Goal: Information Seeking & Learning: Learn about a topic

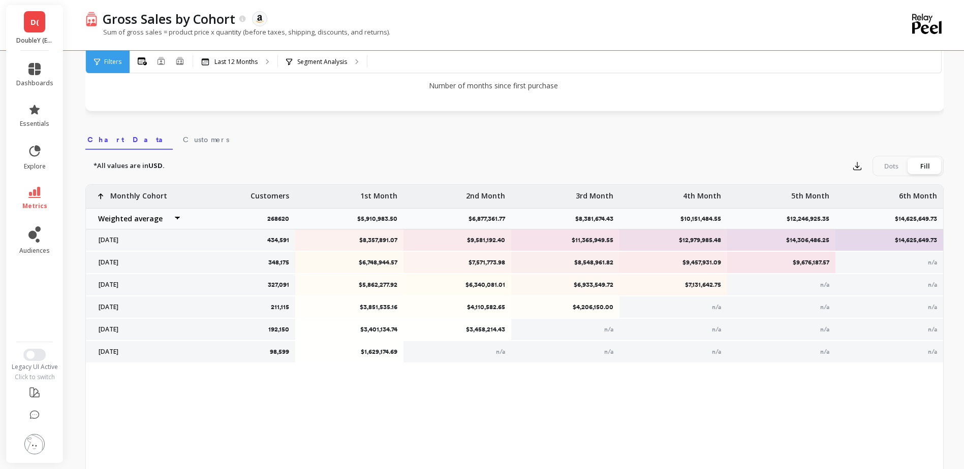
scroll to position [245, 0]
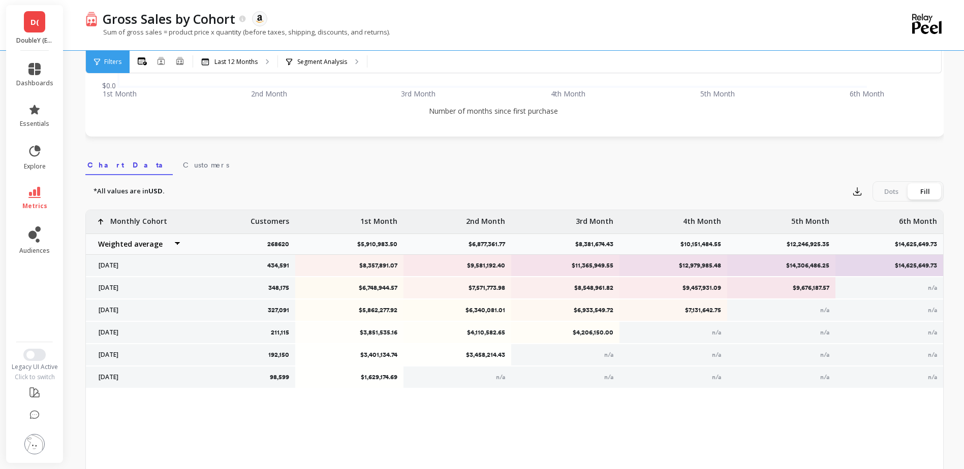
click at [376, 168] on nav "Chart Data Customers" at bounding box center [514, 163] width 858 height 23
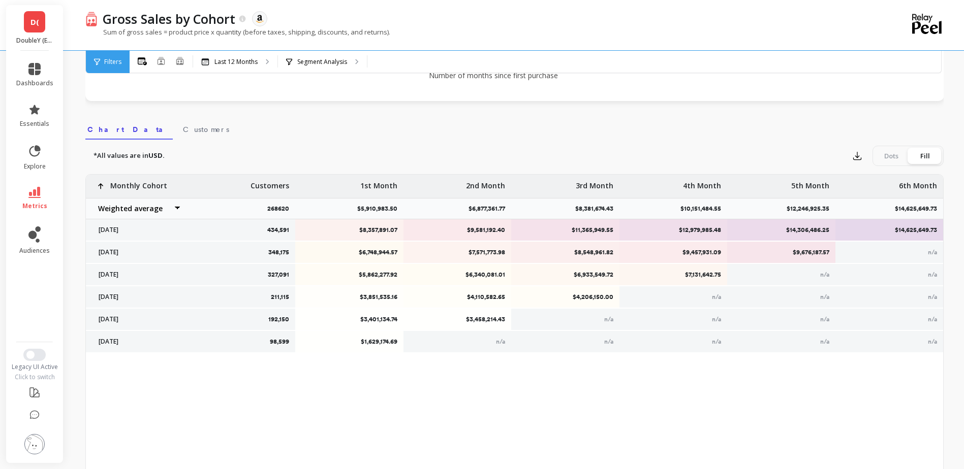
scroll to position [305, 0]
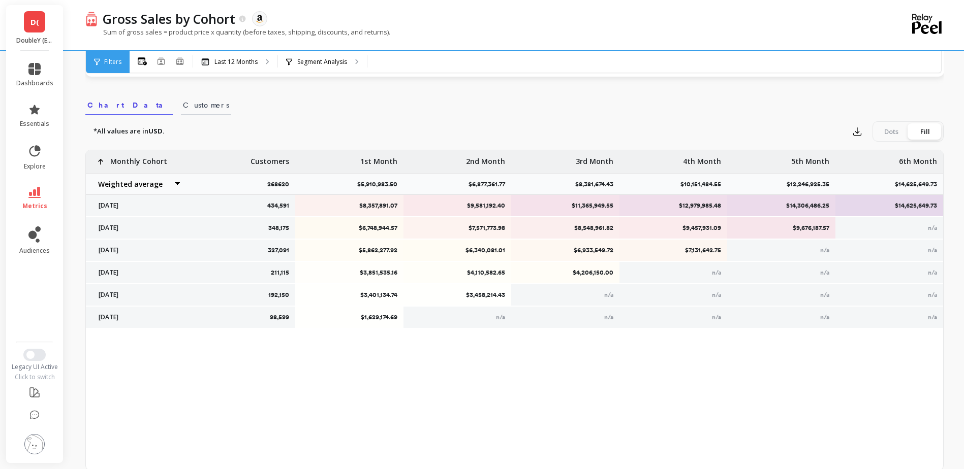
click at [181, 113] on link "Customers" at bounding box center [206, 103] width 50 height 23
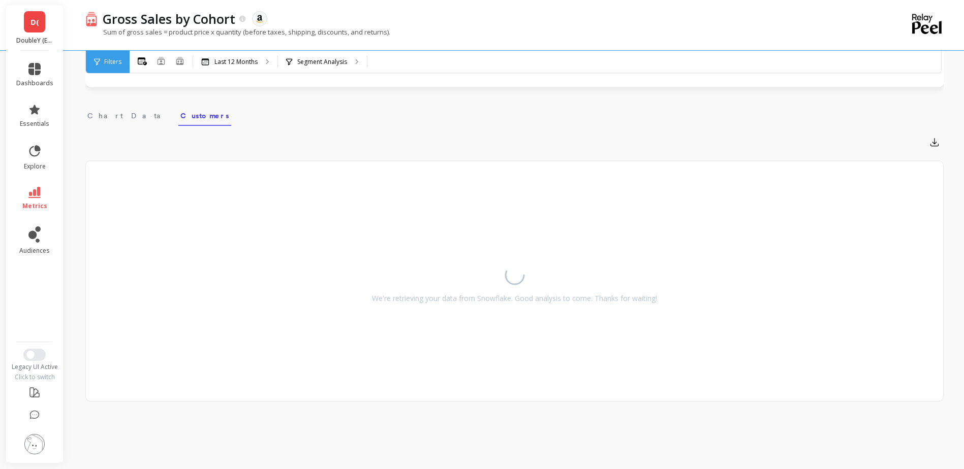
scroll to position [294, 0]
click at [125, 116] on nav "Chart Data Customers" at bounding box center [514, 114] width 858 height 23
click at [118, 116] on span "Chart Data" at bounding box center [127, 116] width 81 height 10
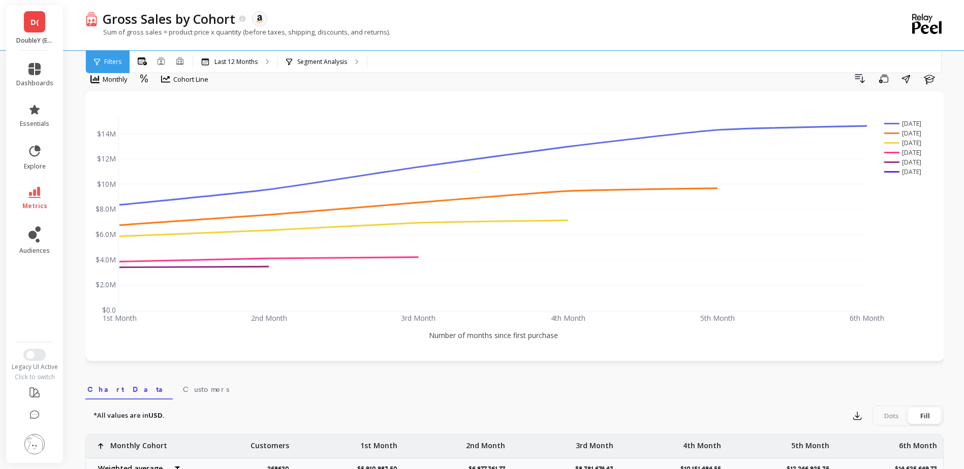
scroll to position [0, 0]
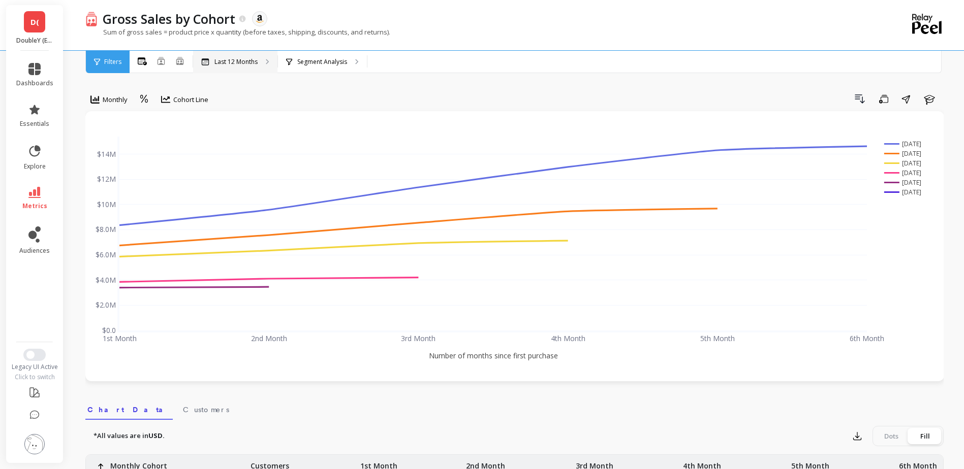
click at [229, 65] on p "Last 12 Months" at bounding box center [235, 62] width 43 height 8
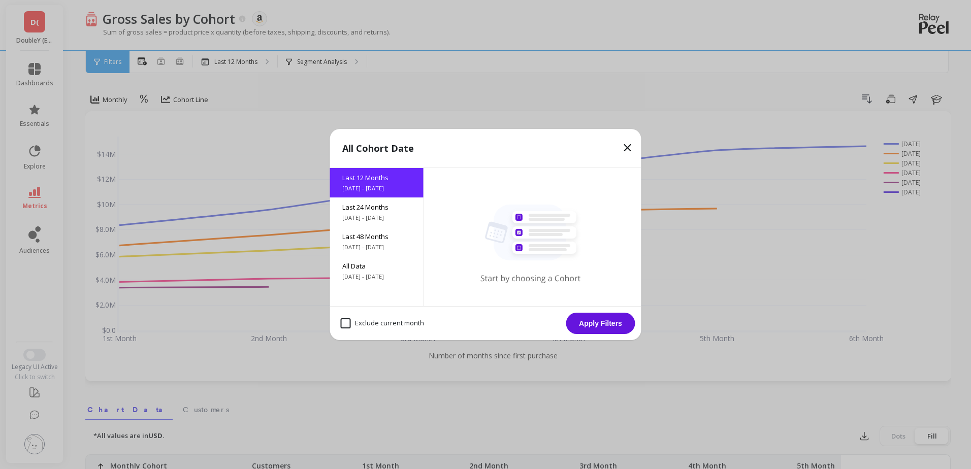
click at [629, 149] on icon at bounding box center [628, 148] width 6 height 6
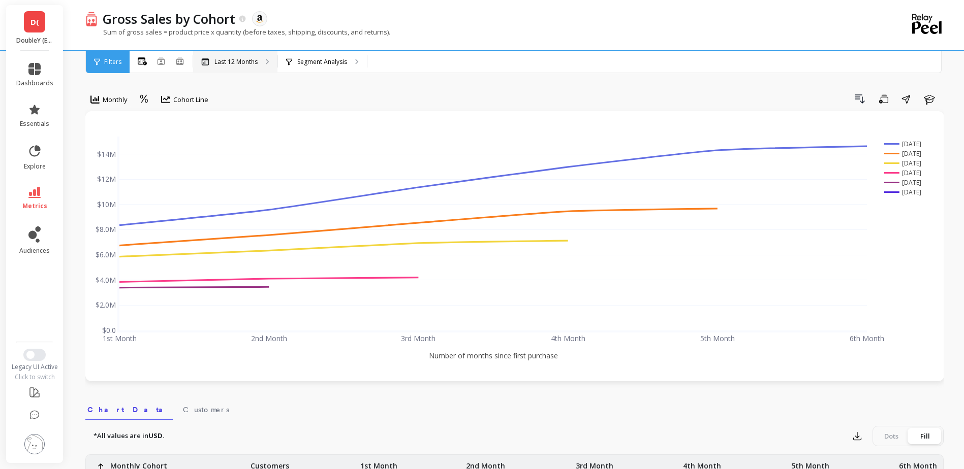
click at [251, 63] on p "Last 12 Months" at bounding box center [235, 62] width 43 height 8
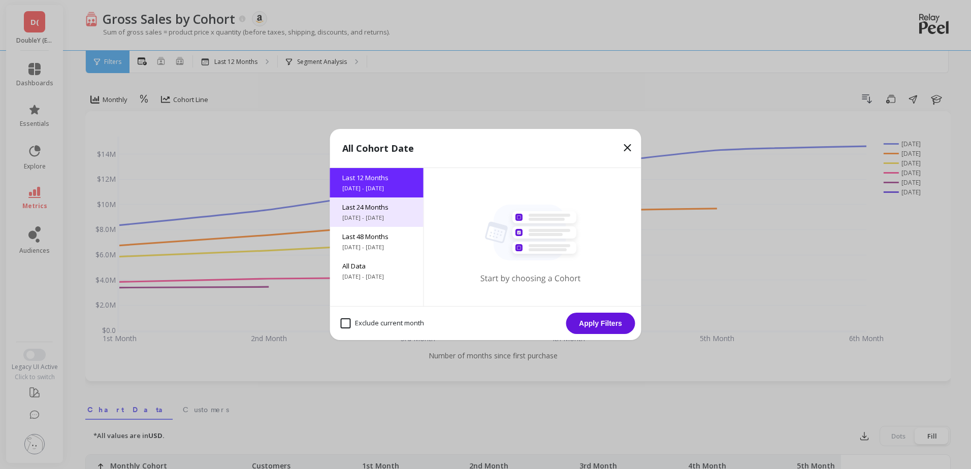
click at [380, 212] on div "Last 24 Months 10/9/2023 - 10/9/2025" at bounding box center [376, 212] width 93 height 29
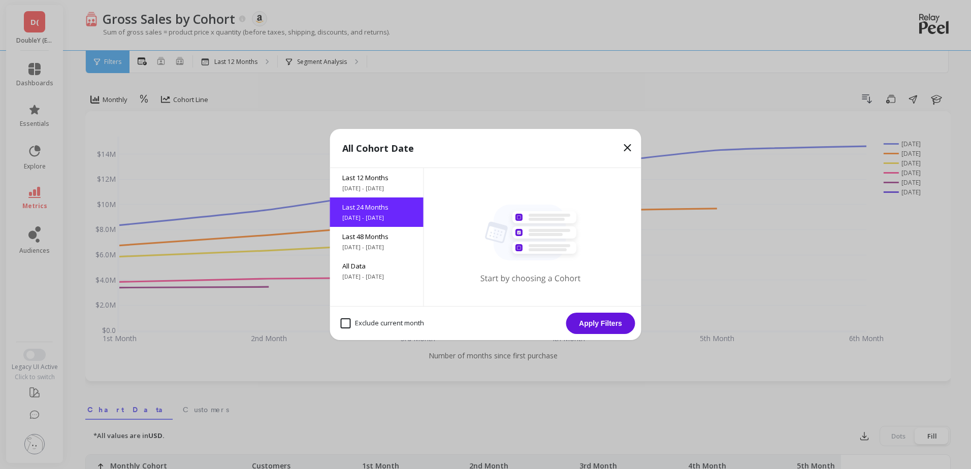
click at [608, 325] on button "Apply Filters" at bounding box center [600, 323] width 69 height 21
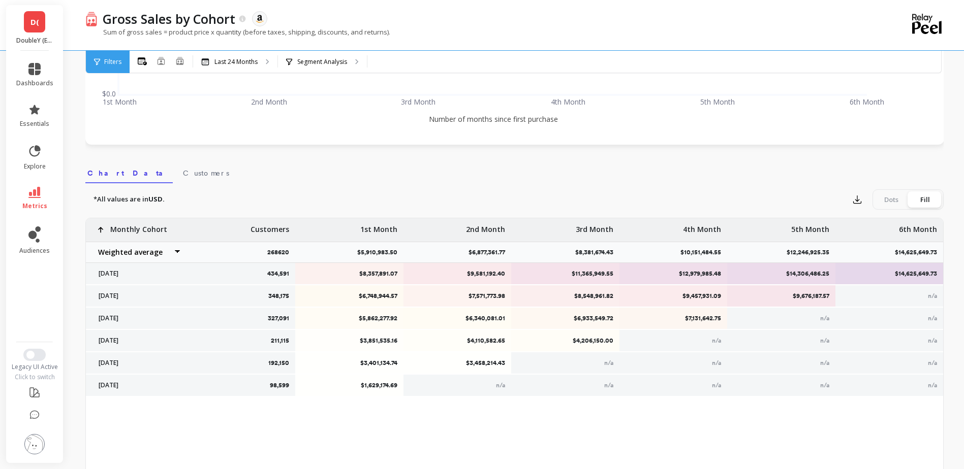
scroll to position [254, 0]
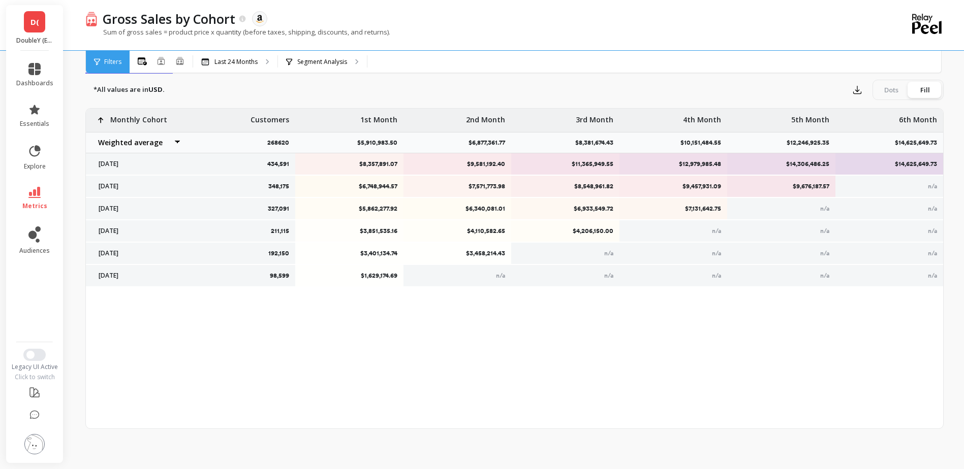
click at [245, 327] on div "434,591 $8,357,891.07 $9,581,192.40 $11,365,949.55 $12,979,985.48 $14,306,486.2…" at bounding box center [514, 269] width 857 height 320
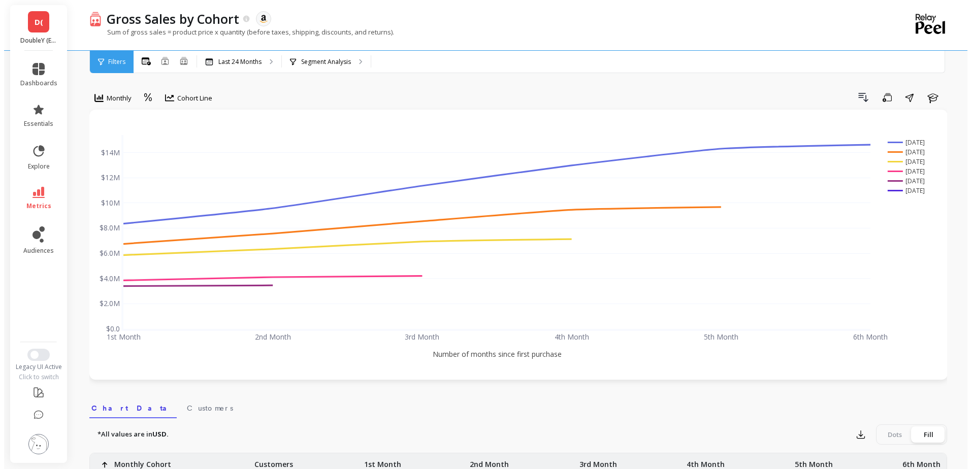
scroll to position [0, 0]
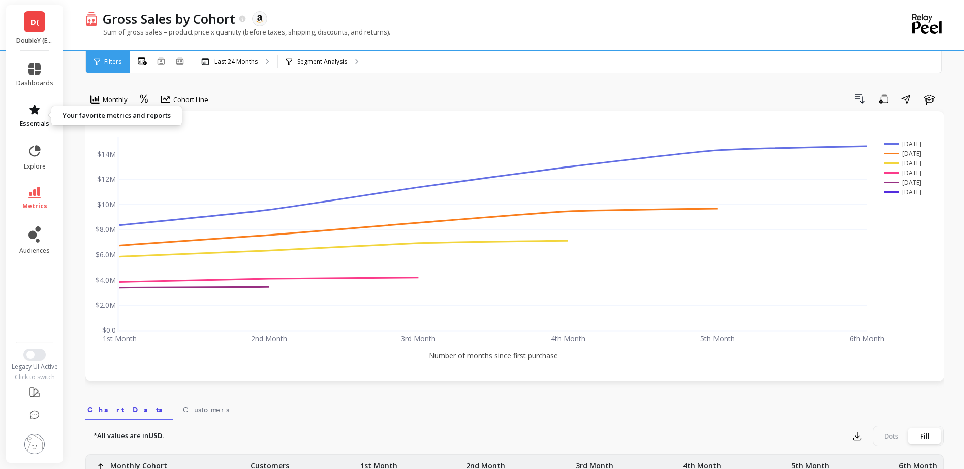
click at [37, 112] on icon at bounding box center [34, 110] width 10 height 10
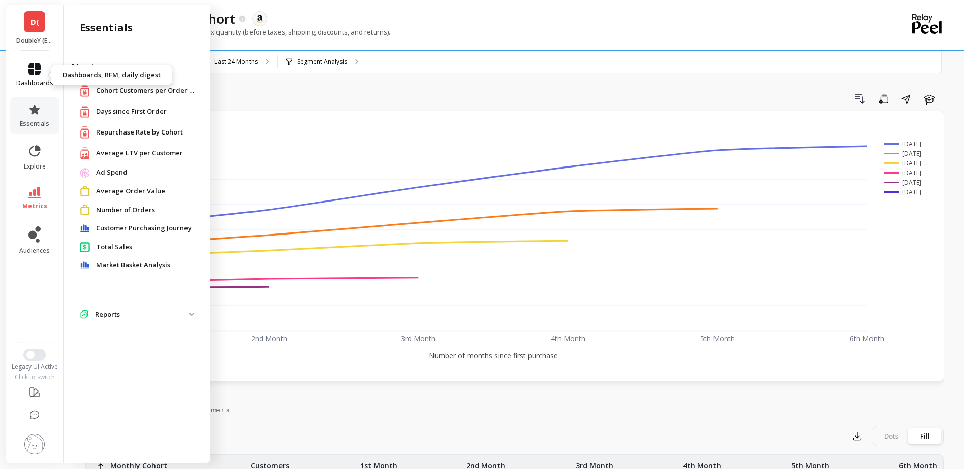
click at [38, 86] on span "dashboards" at bounding box center [34, 83] width 37 height 8
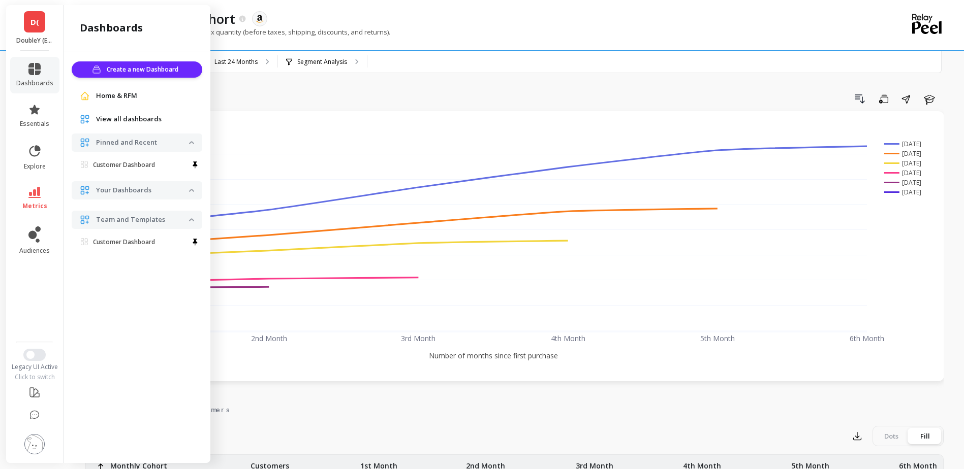
click at [178, 122] on link "View all dashboards" at bounding box center [145, 119] width 98 height 10
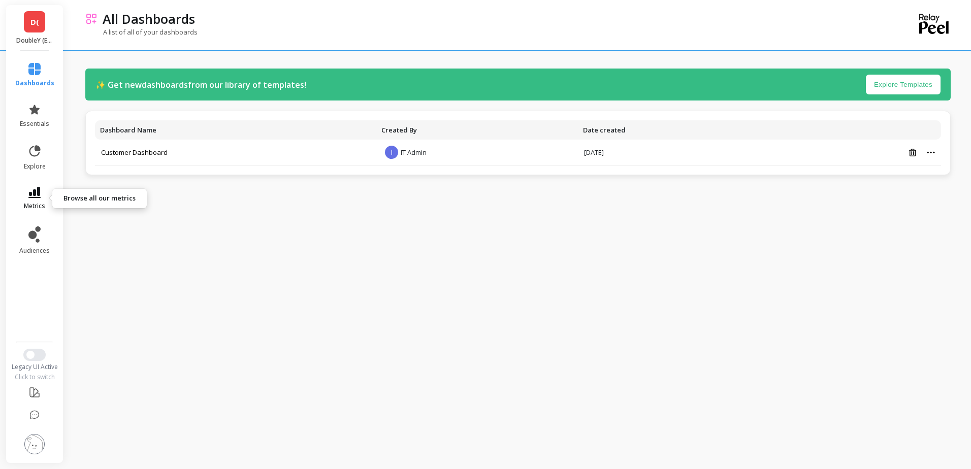
click at [44, 198] on link "metrics" at bounding box center [34, 198] width 39 height 23
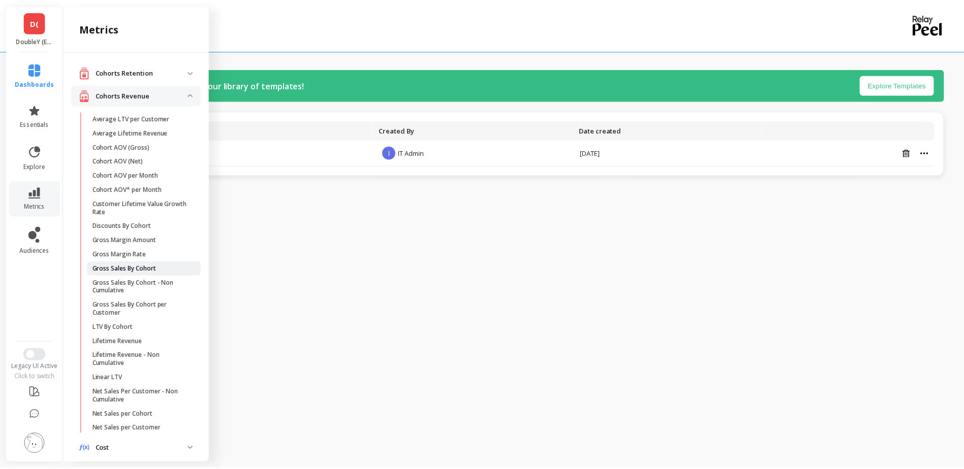
scroll to position [56, 0]
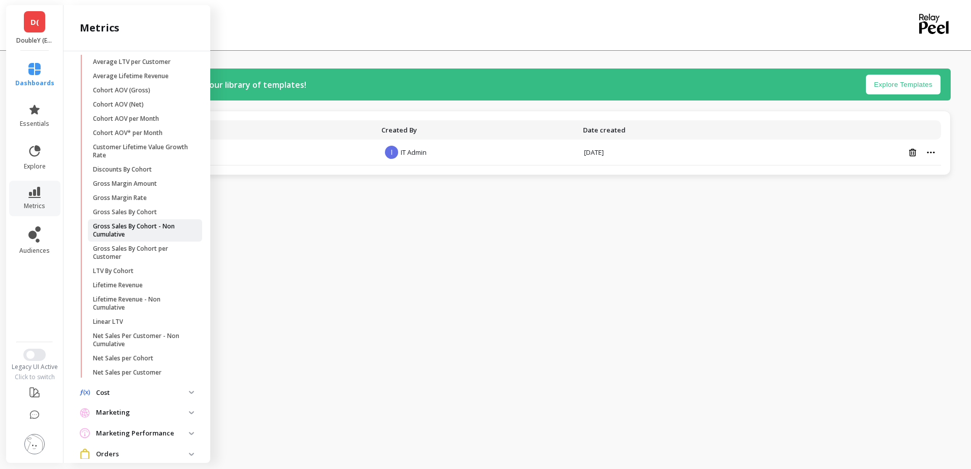
click at [132, 227] on p "Gross Sales By Cohort - Non Cumulative" at bounding box center [141, 230] width 97 height 16
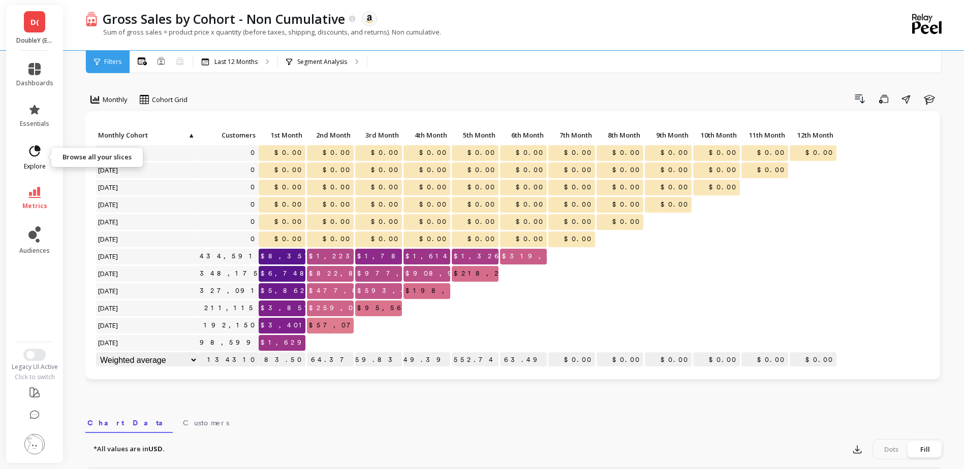
click at [35, 161] on link "explore" at bounding box center [34, 157] width 37 height 26
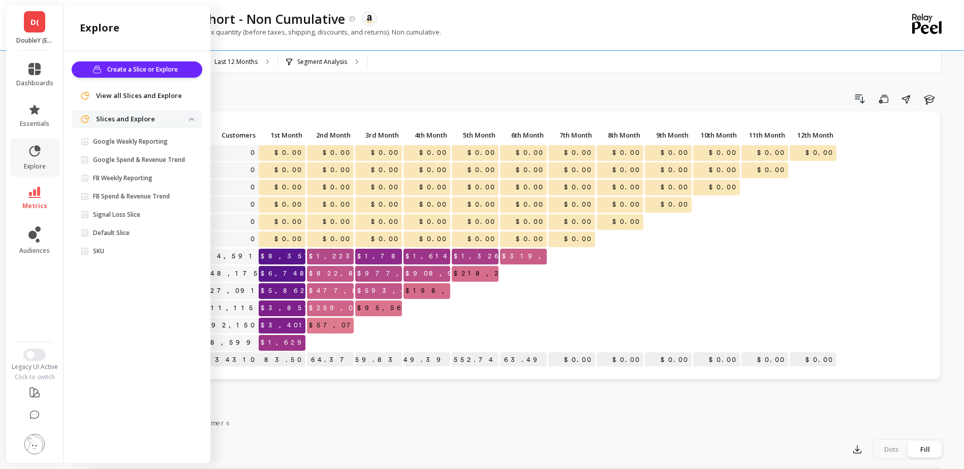
click at [25, 23] on link "D(" at bounding box center [34, 21] width 21 height 21
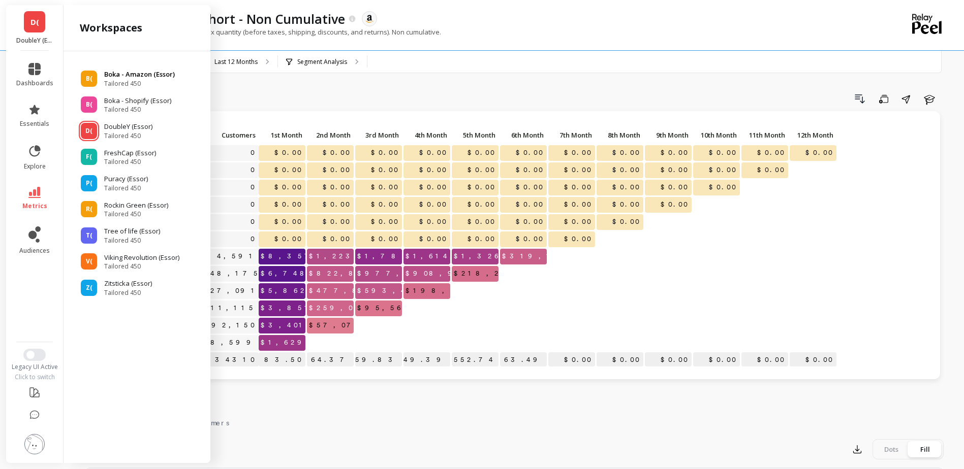
click at [116, 80] on span "Tailored 450" at bounding box center [139, 84] width 71 height 8
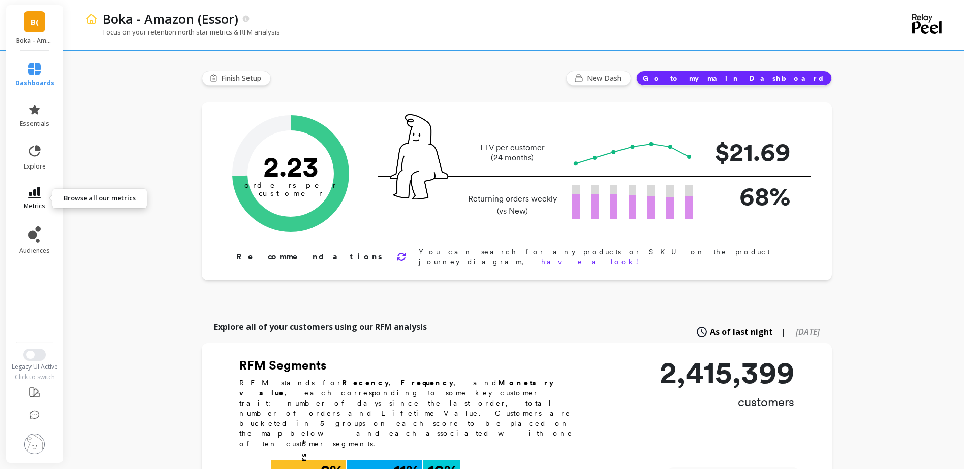
click at [41, 202] on span "metrics" at bounding box center [34, 206] width 21 height 8
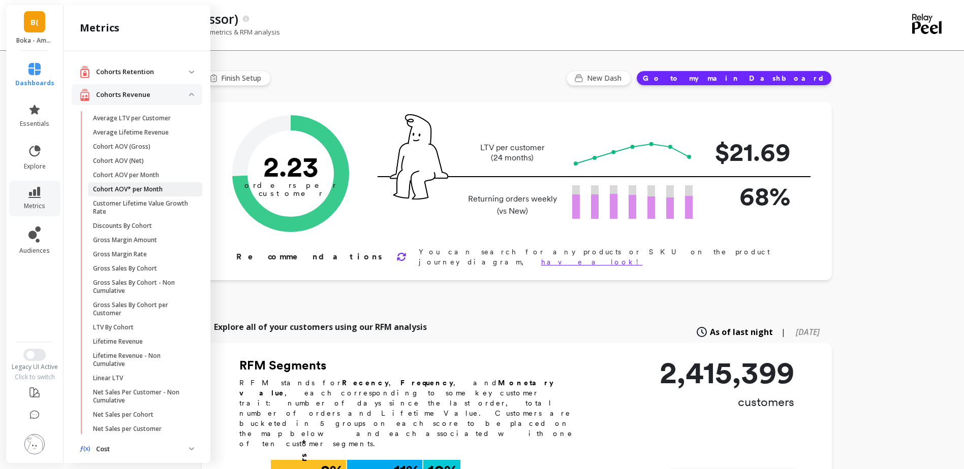
scroll to position [51, 0]
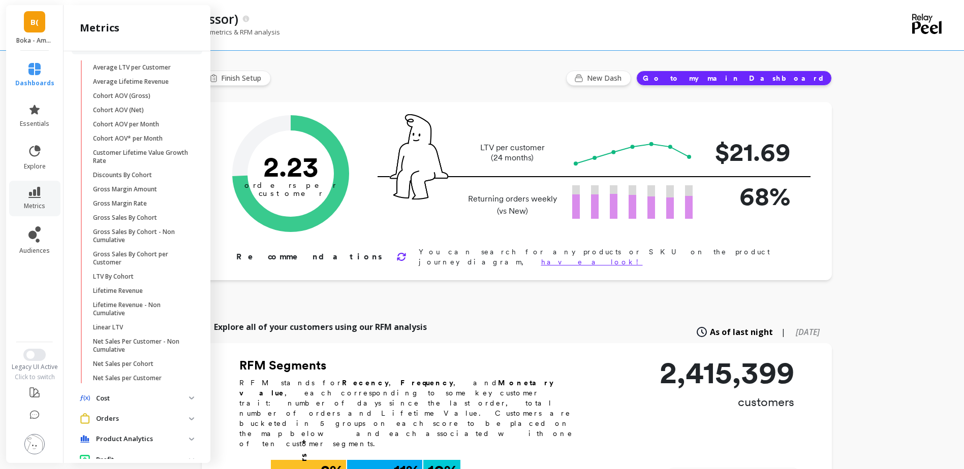
click at [147, 229] on p "Gross Sales By Cohort - Non Cumulative" at bounding box center [141, 236] width 97 height 16
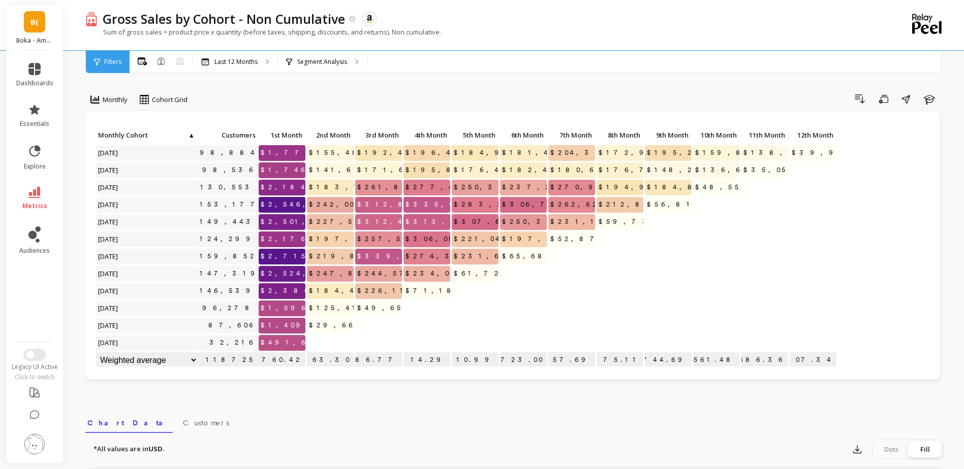
click at [192, 135] on span "▲" at bounding box center [191, 135] width 8 height 8
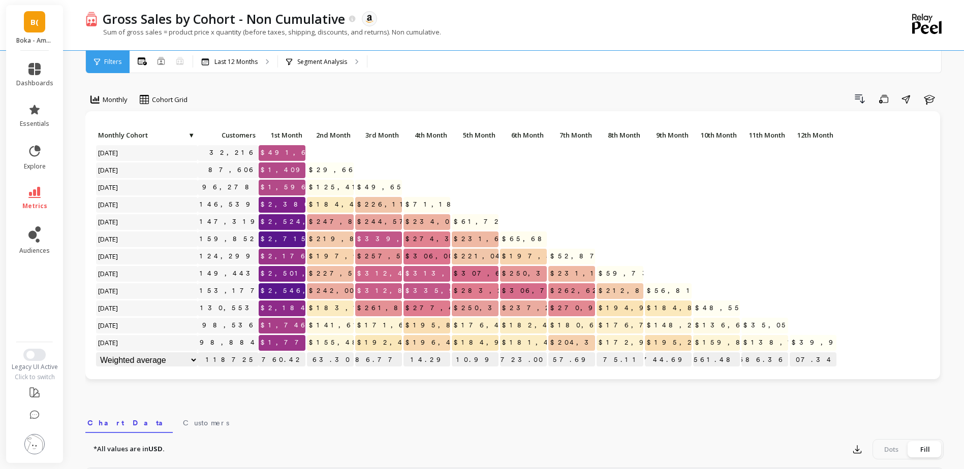
click at [192, 135] on span "▼" at bounding box center [191, 135] width 8 height 8
click at [190, 135] on span "Monthly Cohort" at bounding box center [146, 135] width 97 height 8
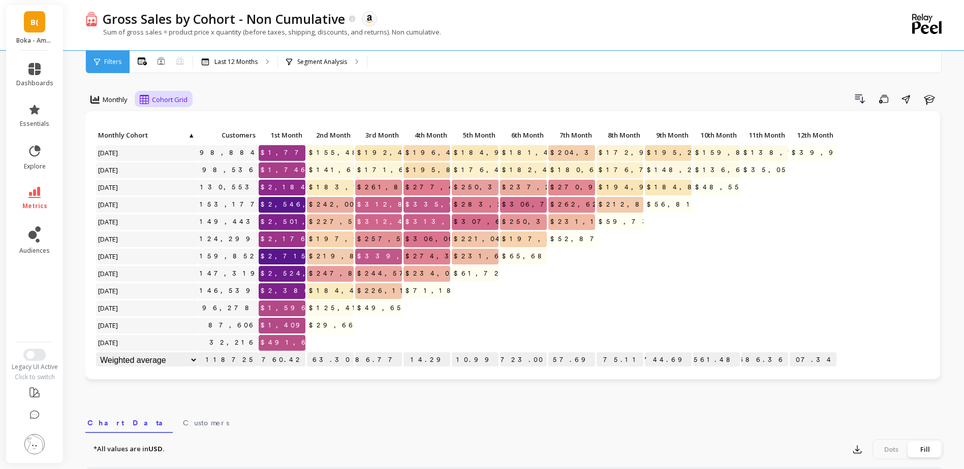
click at [152, 96] on span "Cohort Grid" at bounding box center [170, 100] width 36 height 10
click at [280, 105] on div "Drill Down Save Share Learn" at bounding box center [569, 99] width 749 height 16
click at [34, 191] on icon at bounding box center [34, 192] width 12 height 11
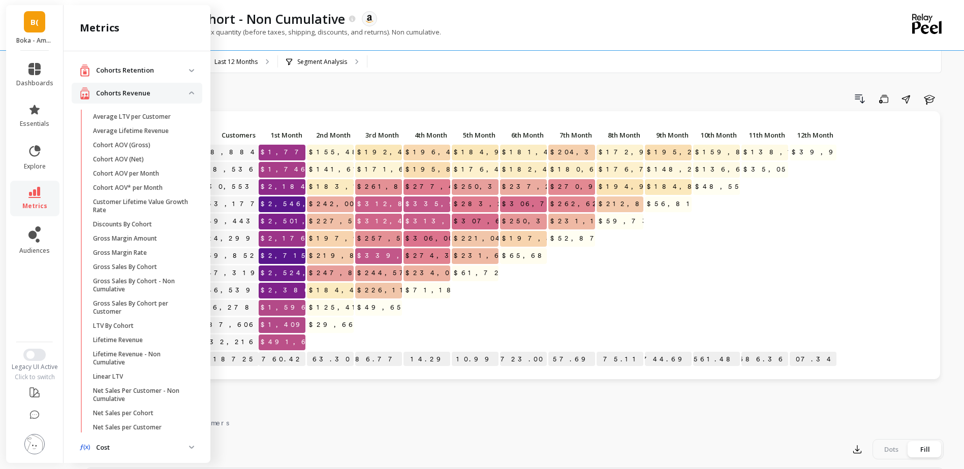
scroll to position [0, 0]
click at [325, 86] on div "Monthly Cohort Grid Drill Down Save Share Learn Click to create an audience 98,…" at bounding box center [514, 429] width 858 height 776
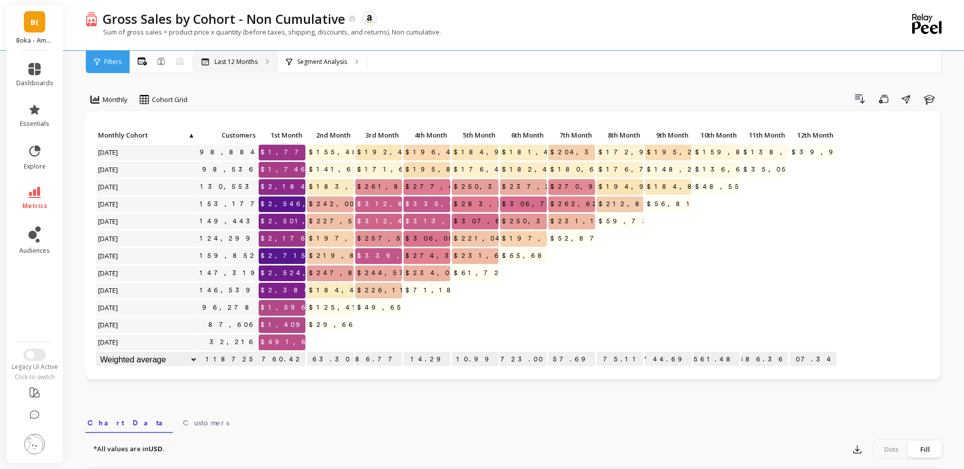
click at [257, 65] on p "Last 12 Months" at bounding box center [235, 62] width 43 height 8
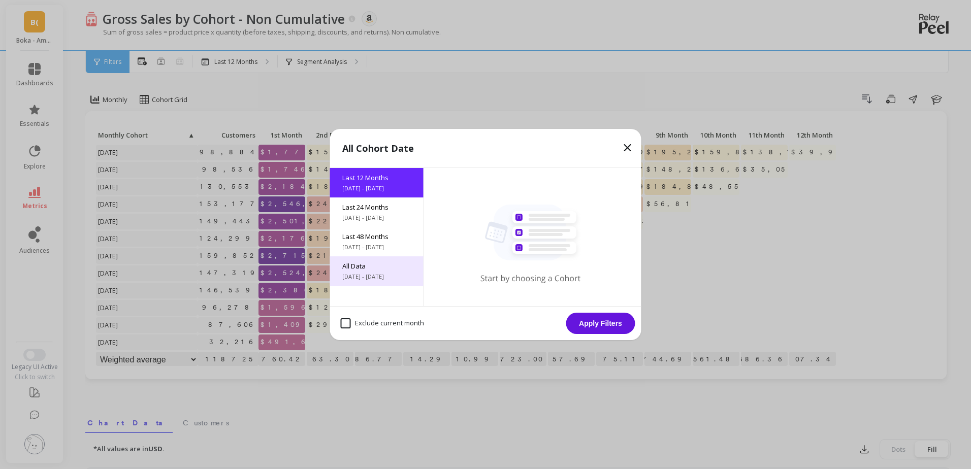
click at [351, 276] on span "6/9/2017 - 10/9/2025" at bounding box center [376, 277] width 69 height 8
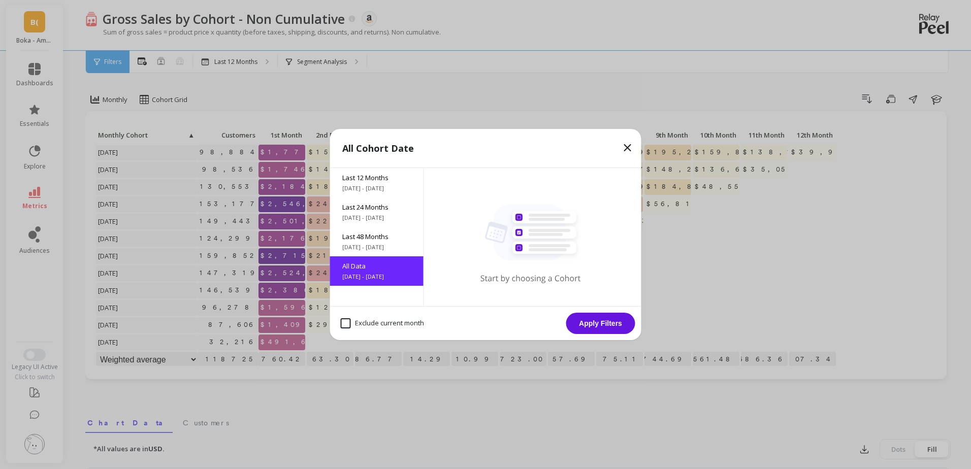
click at [587, 321] on button "Apply Filters" at bounding box center [600, 323] width 69 height 21
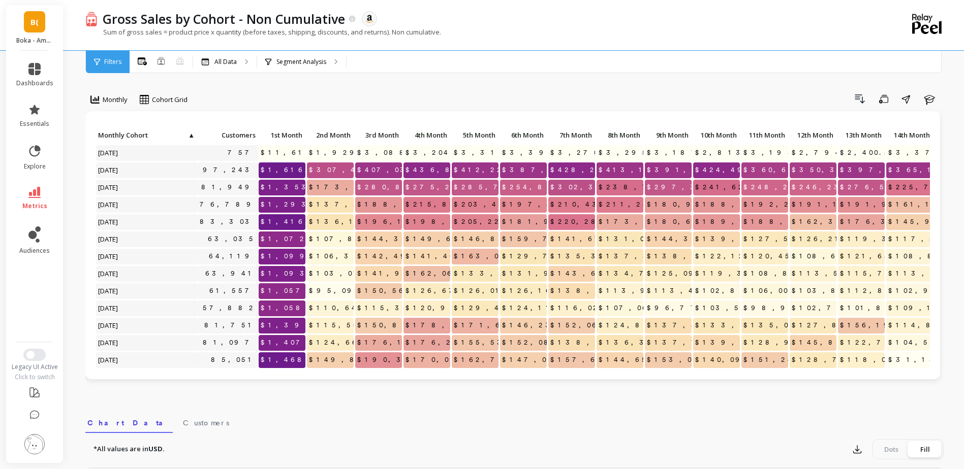
click at [190, 132] on span "▲" at bounding box center [191, 135] width 8 height 8
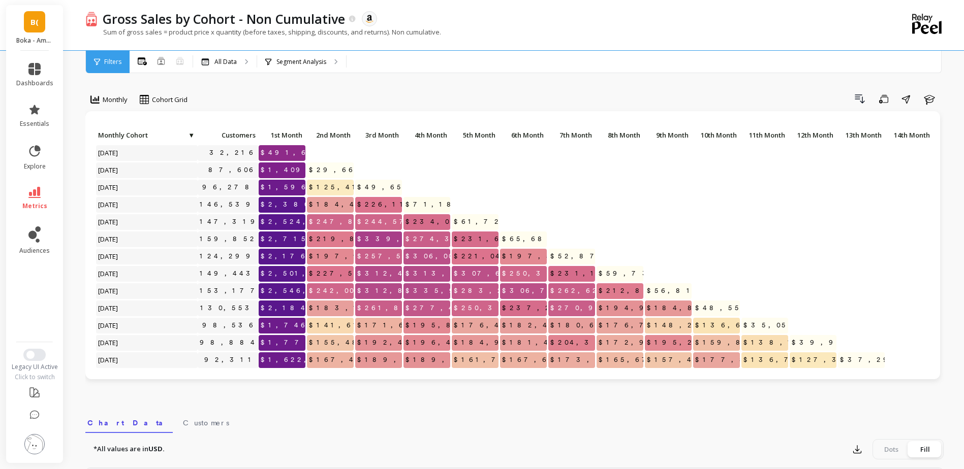
click at [190, 132] on span "▼" at bounding box center [191, 135] width 8 height 8
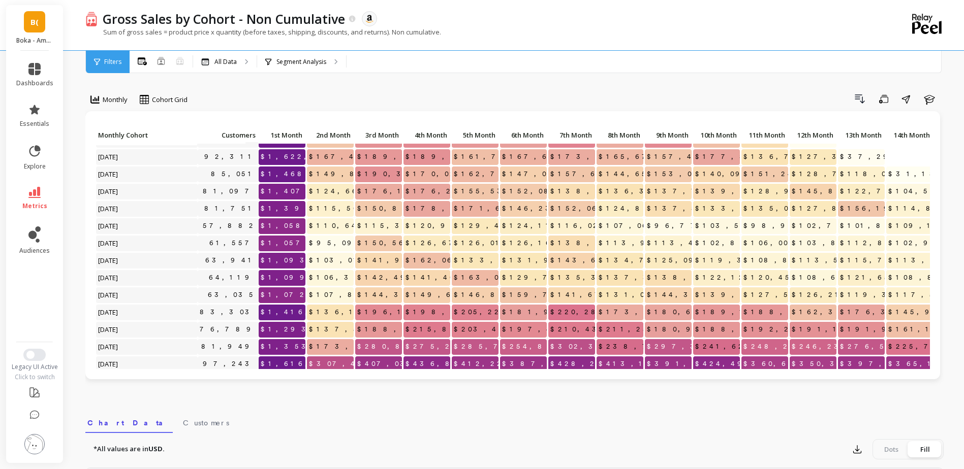
scroll to position [250, 0]
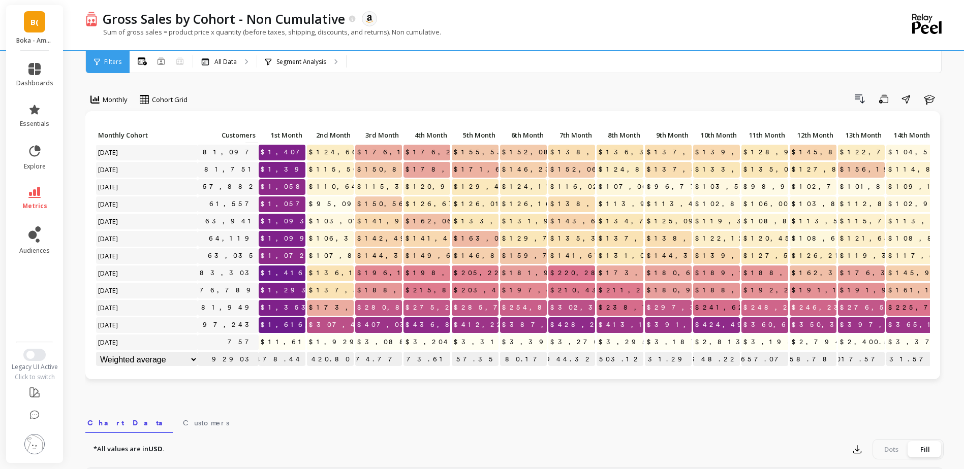
click at [121, 289] on span "December 2023" at bounding box center [108, 290] width 25 height 15
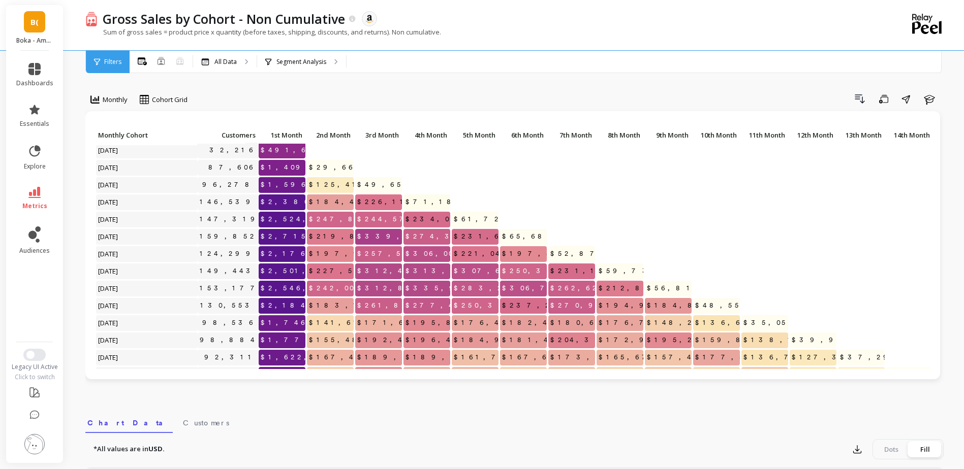
scroll to position [0, 0]
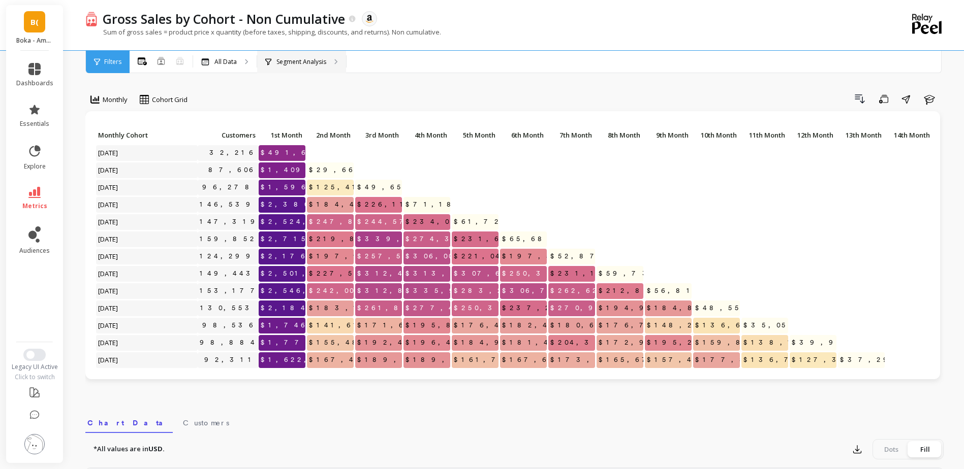
click at [306, 56] on div "Segment Analysis" at bounding box center [301, 62] width 89 height 22
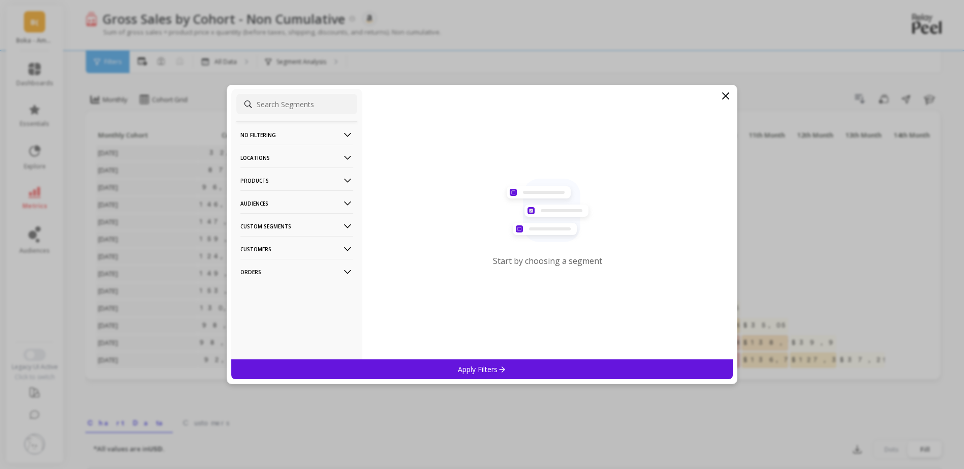
click at [727, 100] on icon at bounding box center [725, 96] width 12 height 12
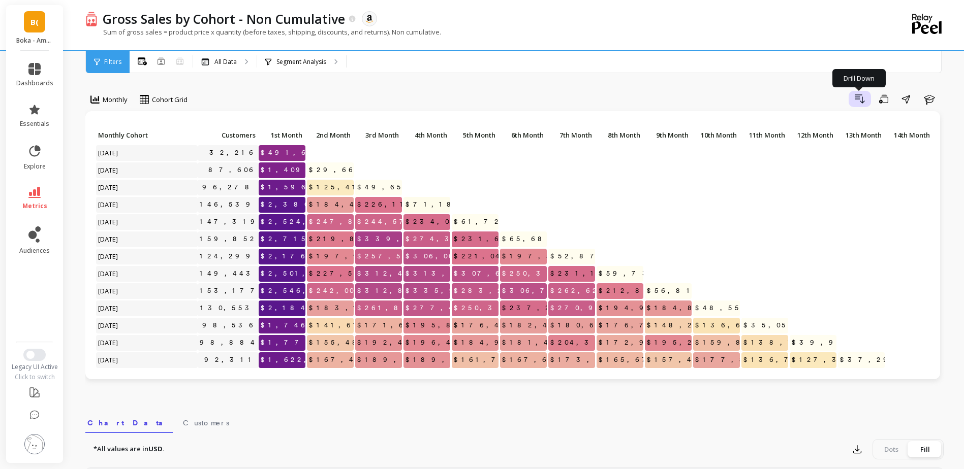
click at [857, 97] on icon "button" at bounding box center [859, 99] width 12 height 12
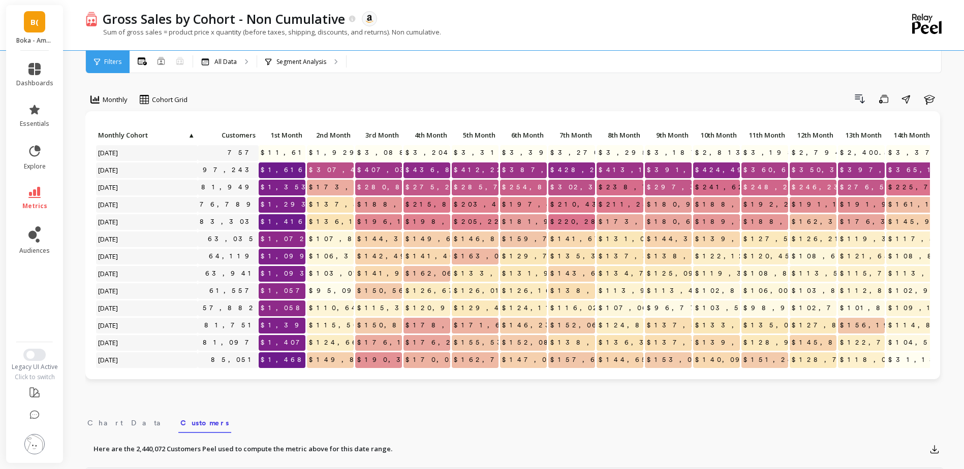
click at [38, 31] on link "B(" at bounding box center [34, 21] width 21 height 21
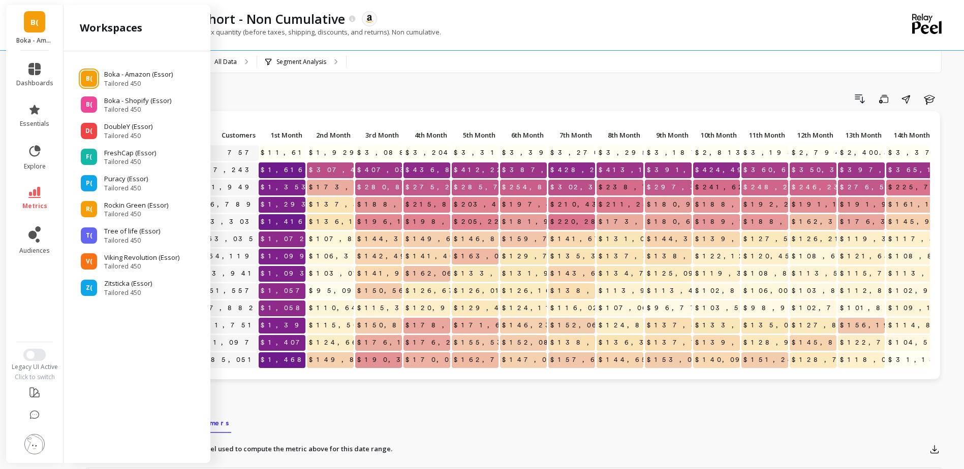
drag, startPoint x: 301, startPoint y: 111, endPoint x: 311, endPoint y: 114, distance: 10.6
click at [303, 112] on div "Monthly Cohort Grid Drill Down Save Share Learn Click to create an audience 757…" at bounding box center [514, 243] width 858 height 304
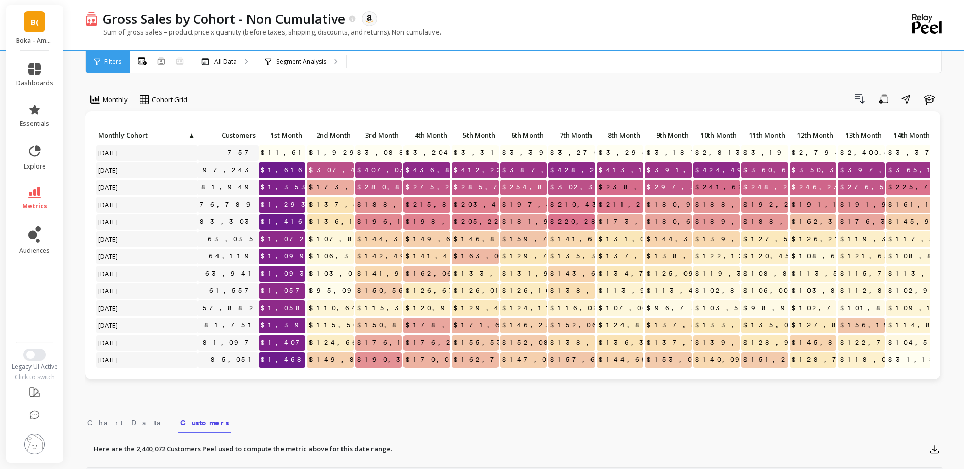
click at [469, 81] on div "Monthly Cohort Grid Drill Down Save Share Learn Click to create an audience 757…" at bounding box center [514, 434] width 858 height 787
click at [229, 52] on div "All Data" at bounding box center [224, 62] width 63 height 22
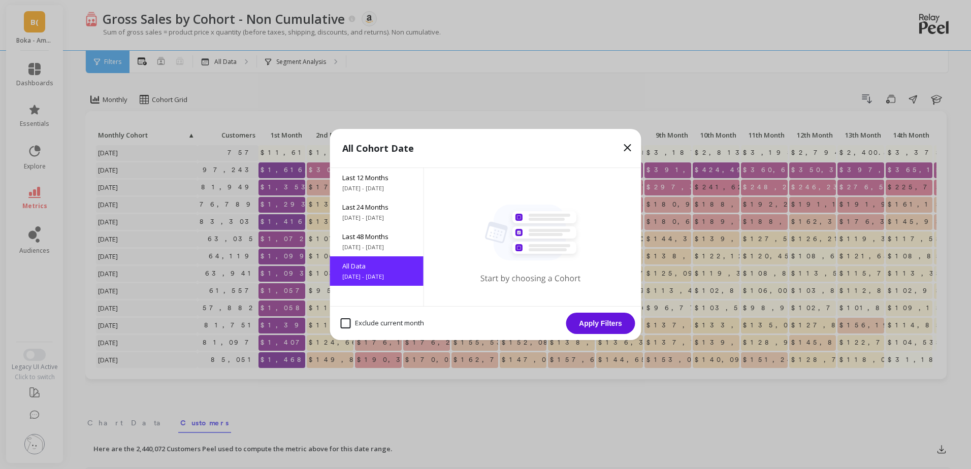
click at [628, 144] on icon at bounding box center [628, 148] width 12 height 12
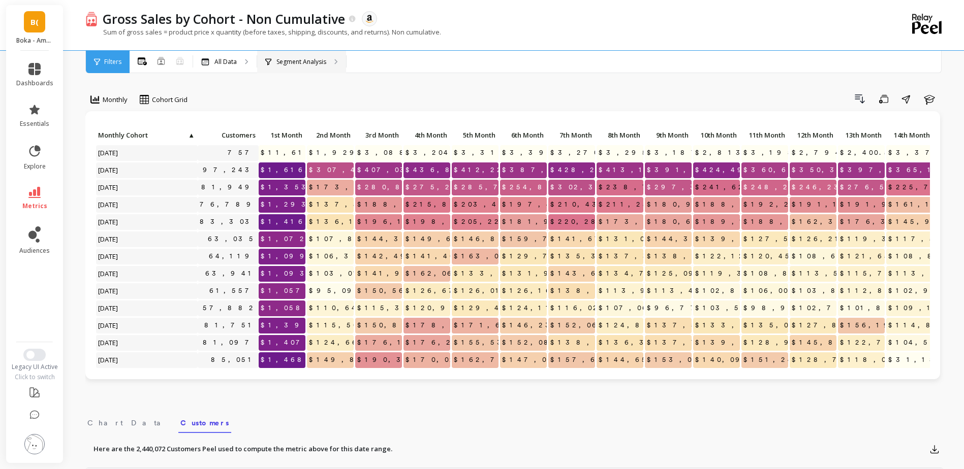
click at [317, 60] on p "Segment Analysis" at bounding box center [301, 62] width 50 height 8
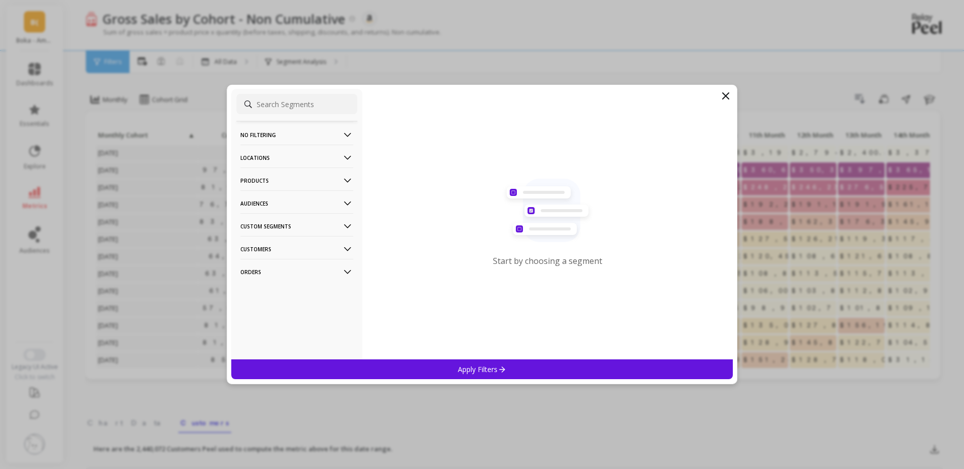
click at [717, 97] on div "Start by choosing a segment" at bounding box center [547, 224] width 371 height 271
click at [717, 99] on div "Start by choosing a segment" at bounding box center [547, 224] width 371 height 271
click at [724, 97] on icon at bounding box center [725, 96] width 12 height 12
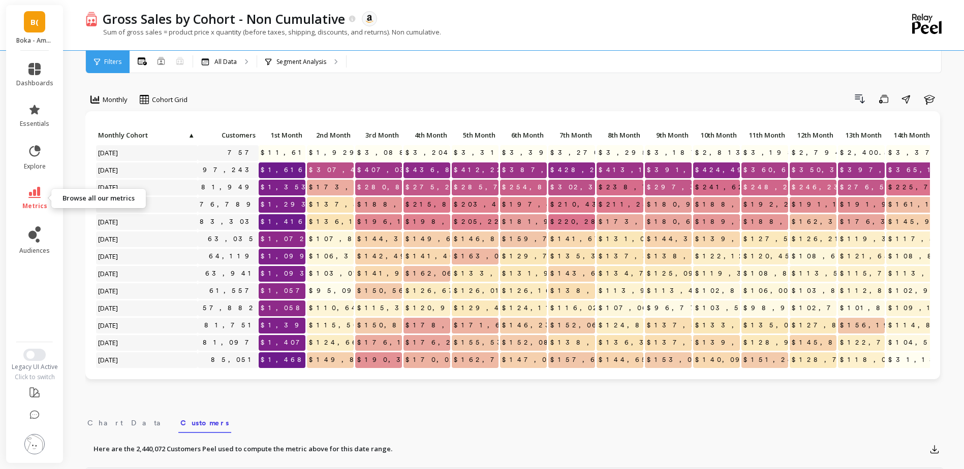
click at [33, 200] on link "metrics" at bounding box center [34, 198] width 37 height 23
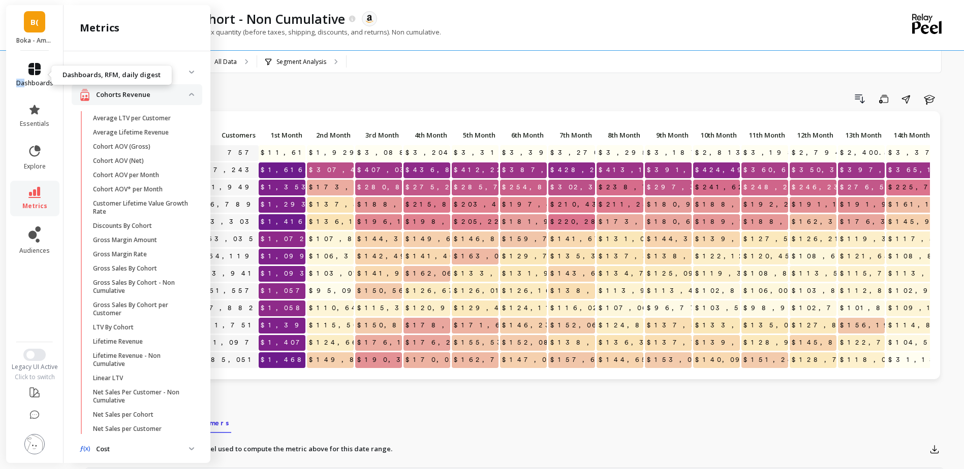
click at [26, 77] on link "dashboards" at bounding box center [34, 75] width 37 height 24
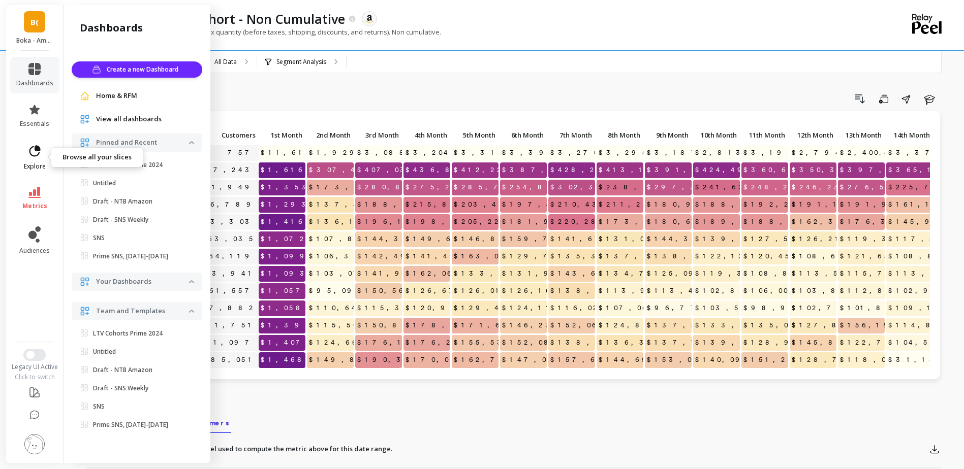
click at [39, 160] on link "explore" at bounding box center [34, 157] width 37 height 26
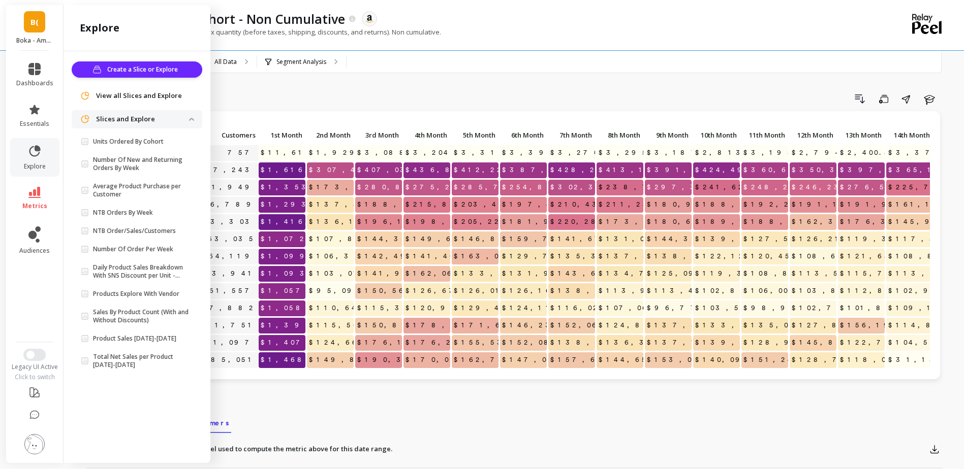
click at [37, 227] on icon at bounding box center [34, 235] width 12 height 16
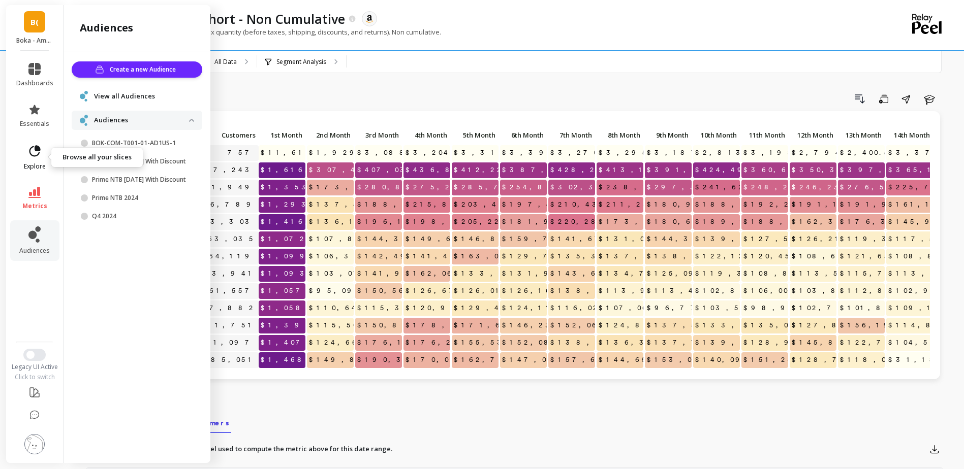
click at [37, 149] on icon at bounding box center [38, 148] width 5 height 5
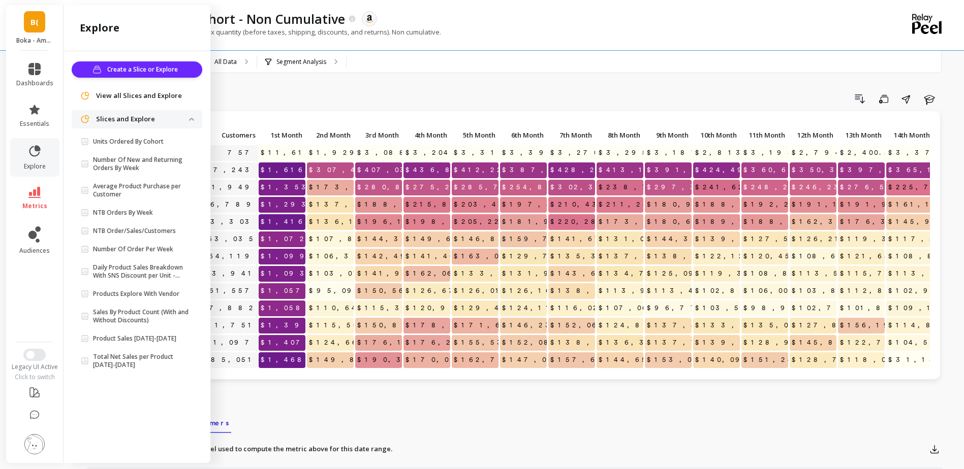
click at [169, 94] on span "View all Slices and Explore" at bounding box center [139, 96] width 86 height 10
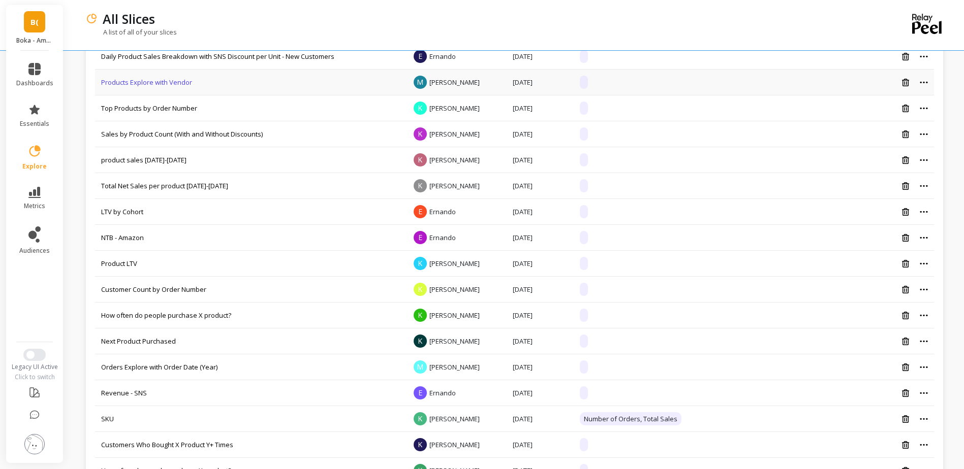
scroll to position [254, 0]
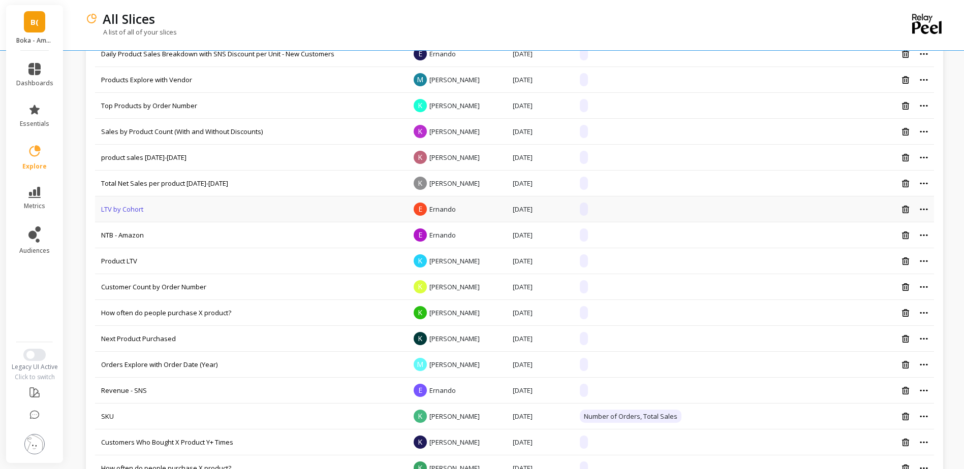
click at [129, 208] on link "LTV by Cohort" at bounding box center [122, 209] width 42 height 9
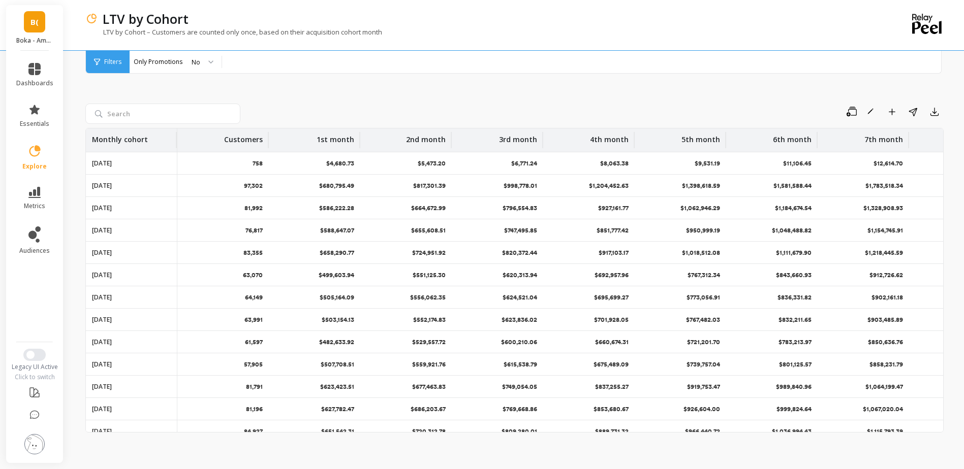
click at [54, 70] on li "dashboards" at bounding box center [34, 75] width 49 height 37
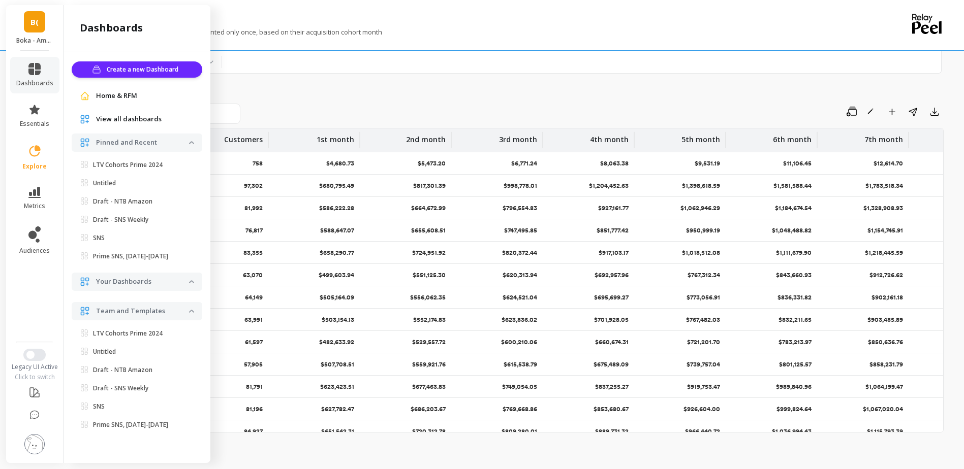
click at [107, 89] on div "Home & RFM" at bounding box center [137, 96] width 131 height 18
click at [107, 98] on span "Home & RFM" at bounding box center [116, 96] width 41 height 10
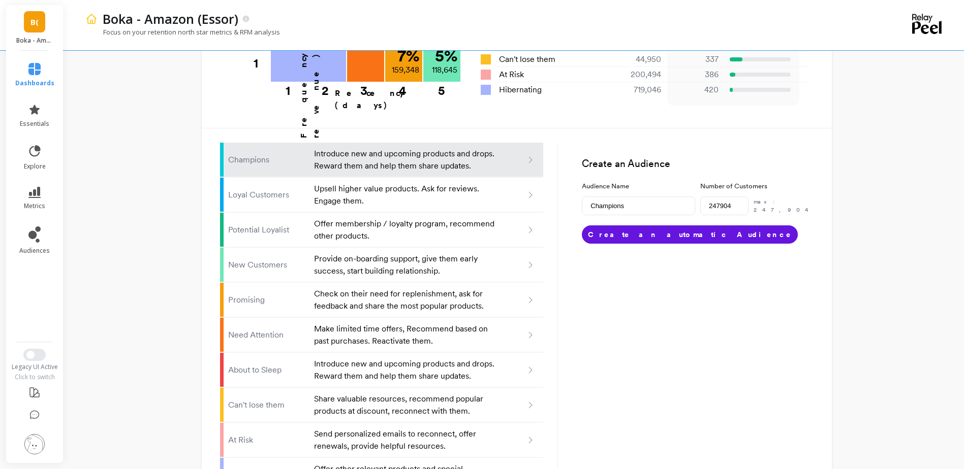
scroll to position [588, 0]
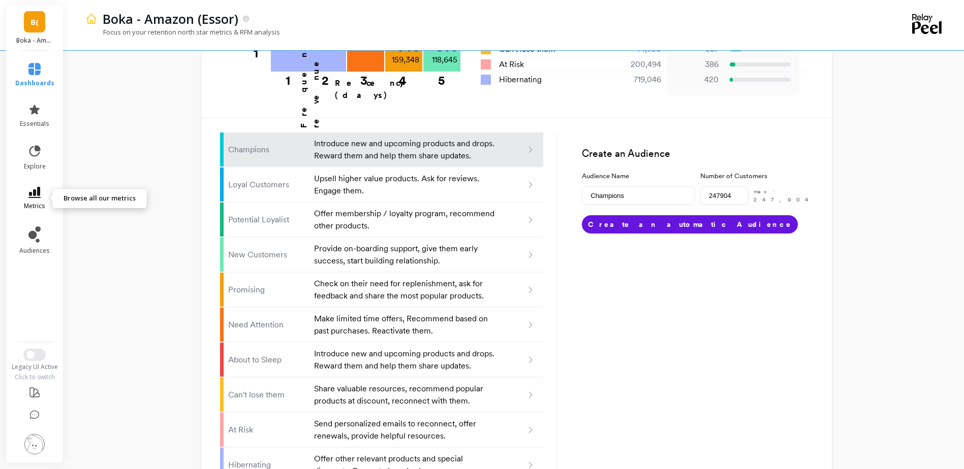
click at [35, 205] on span "metrics" at bounding box center [34, 206] width 21 height 8
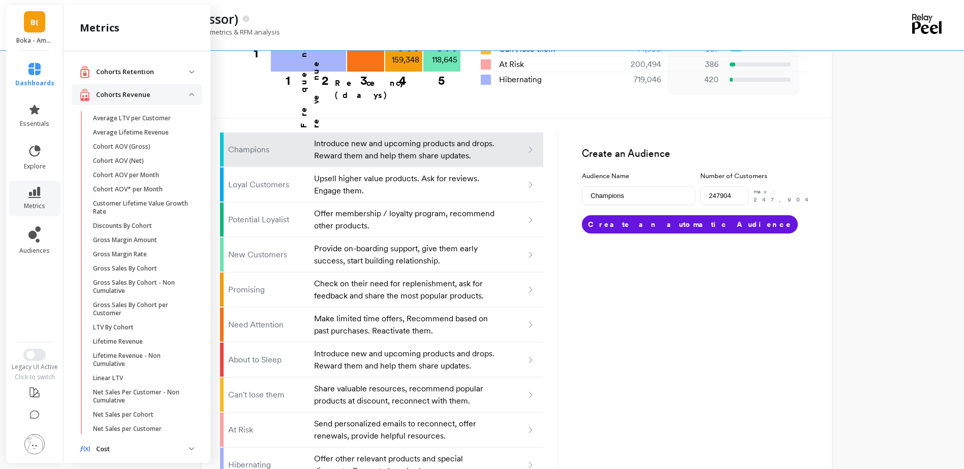
click at [187, 72] on retention "Cohorts Retention" at bounding box center [137, 71] width 131 height 21
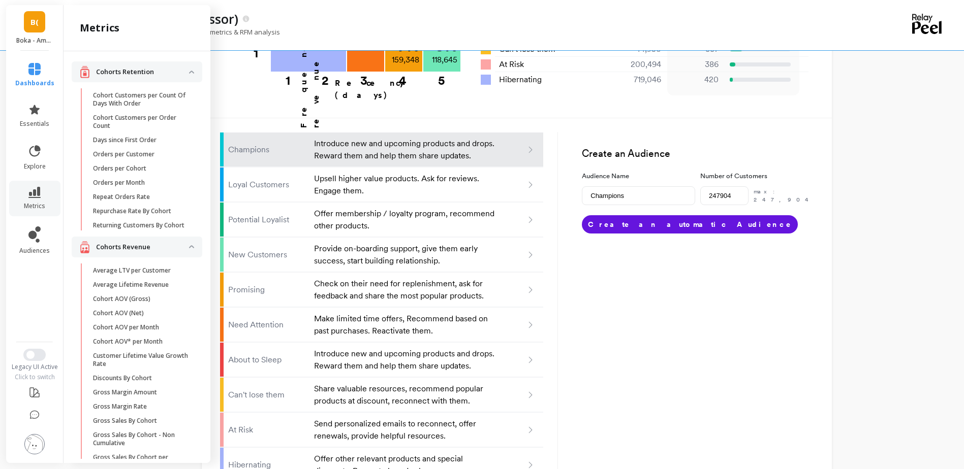
click at [187, 72] on retention "Cohorts Retention" at bounding box center [137, 71] width 131 height 21
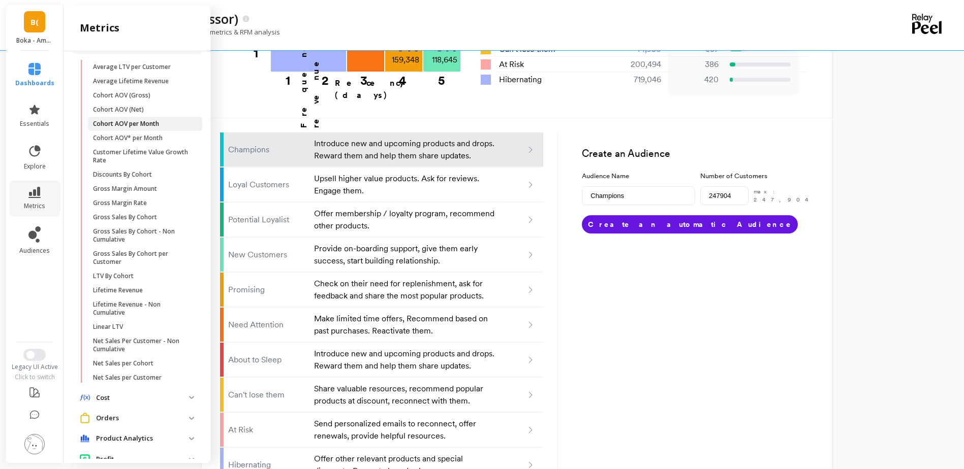
scroll to position [94, 0]
